Goal: Task Accomplishment & Management: Manage account settings

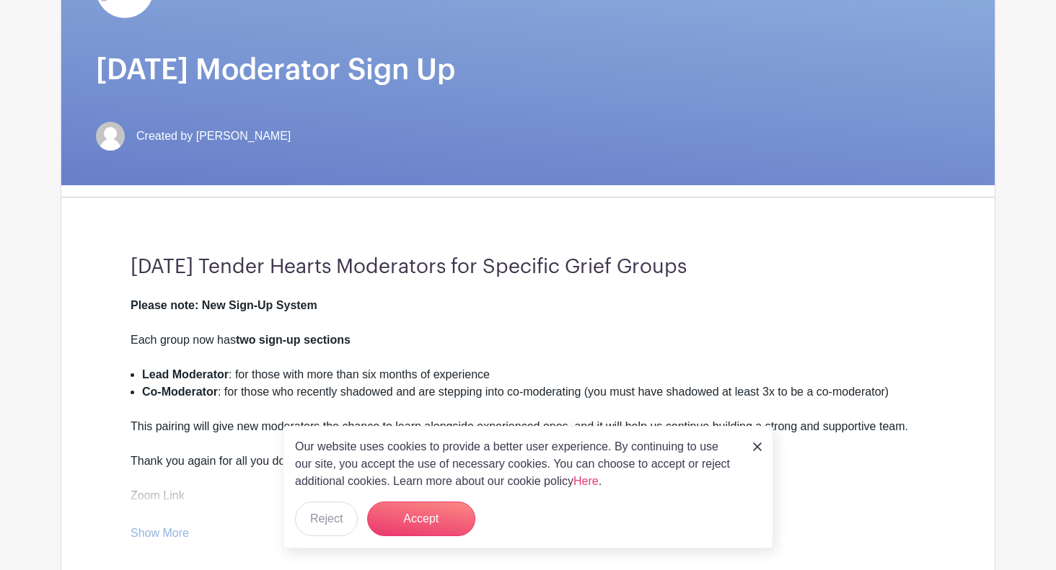
scroll to position [195, 0]
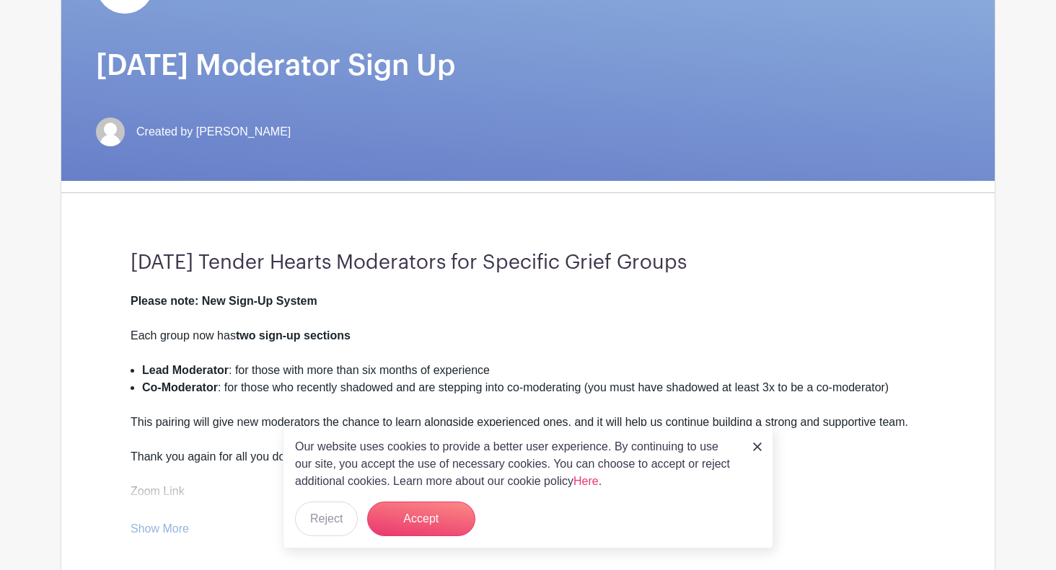
click at [757, 447] on img at bounding box center [757, 447] width 9 height 9
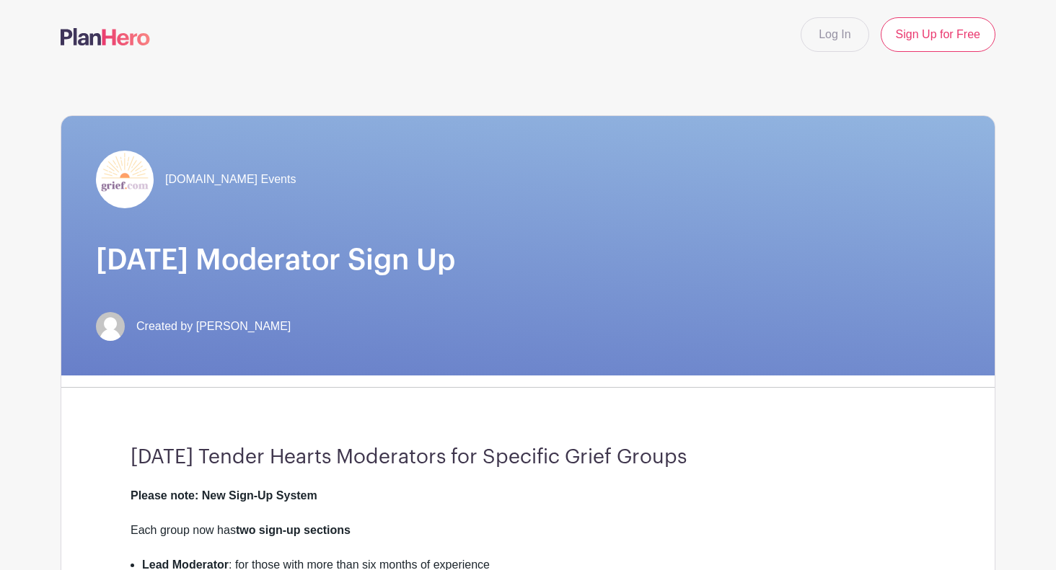
scroll to position [0, 0]
click at [839, 39] on link "Log In" at bounding box center [834, 34] width 68 height 35
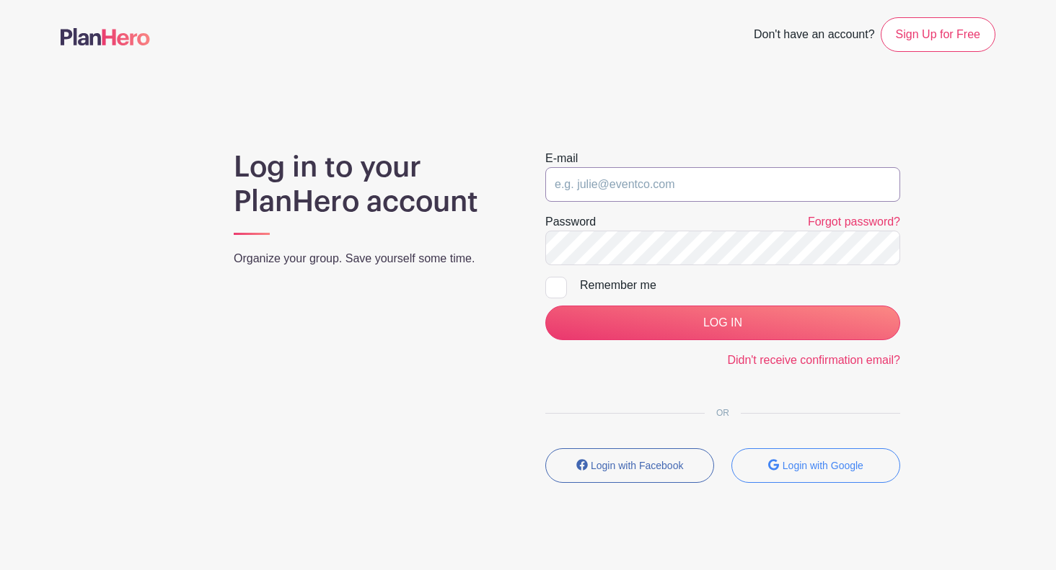
type input "lauraduty@icloud.com"
click at [723, 323] on input "LOG IN" at bounding box center [722, 323] width 355 height 35
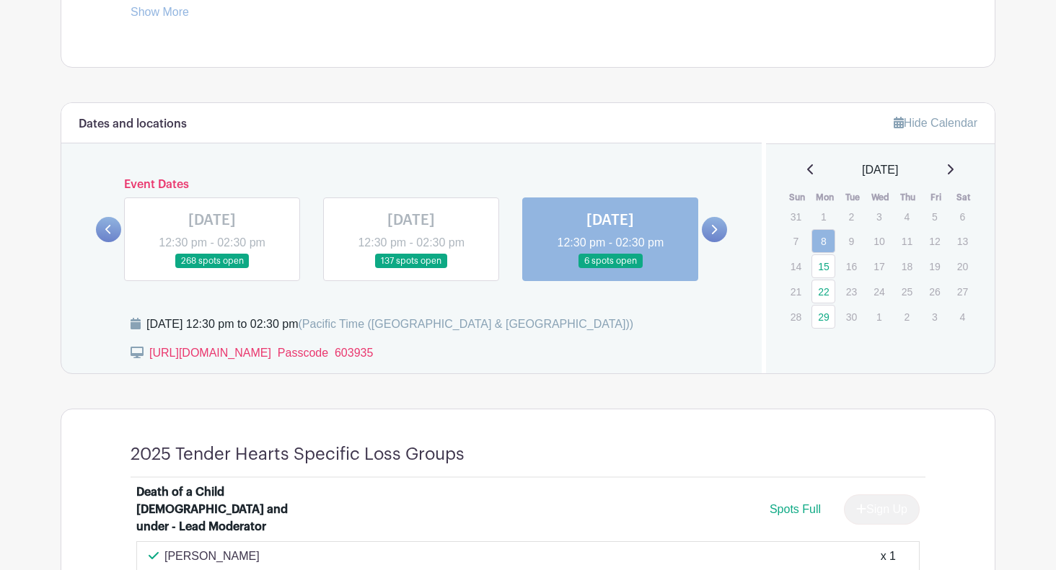
scroll to position [709, 0]
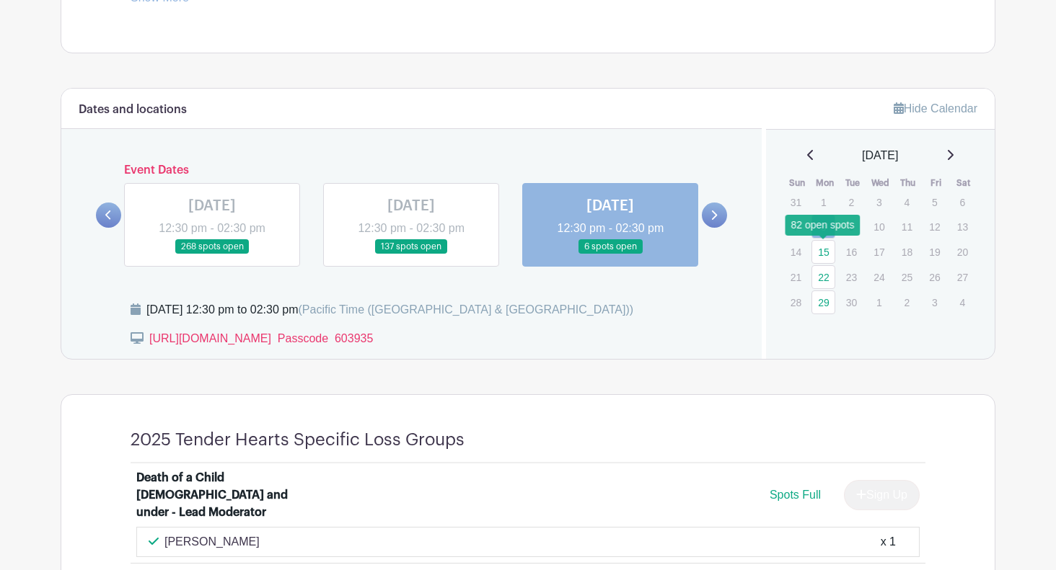
click at [825, 250] on link "15" at bounding box center [823, 252] width 24 height 24
click at [713, 216] on icon at bounding box center [713, 215] width 6 height 11
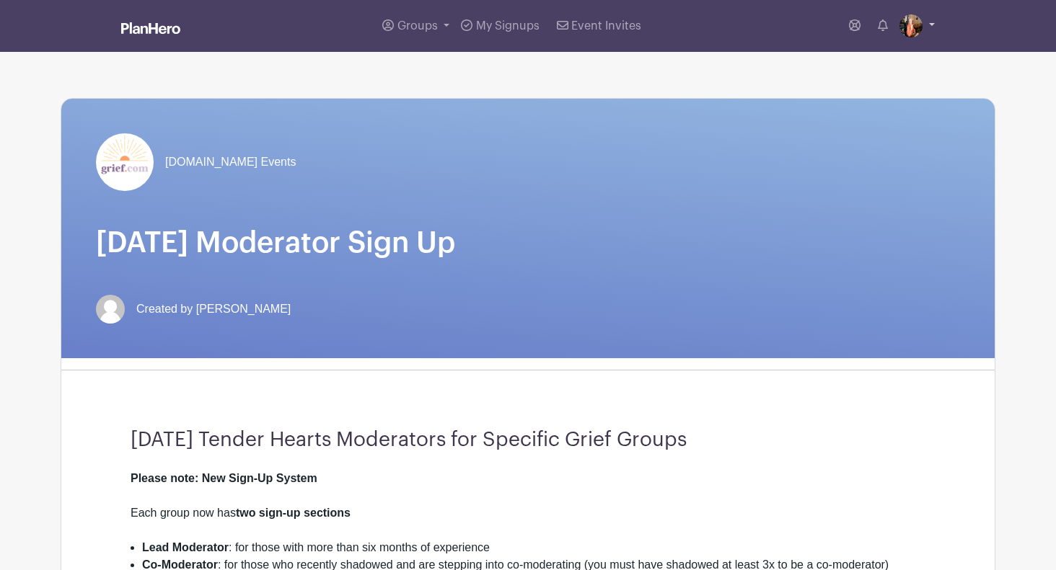
click at [932, 24] on link at bounding box center [916, 25] width 35 height 23
click at [863, 100] on link "Logout" at bounding box center [877, 95] width 114 height 23
